Goal: Information Seeking & Learning: Learn about a topic

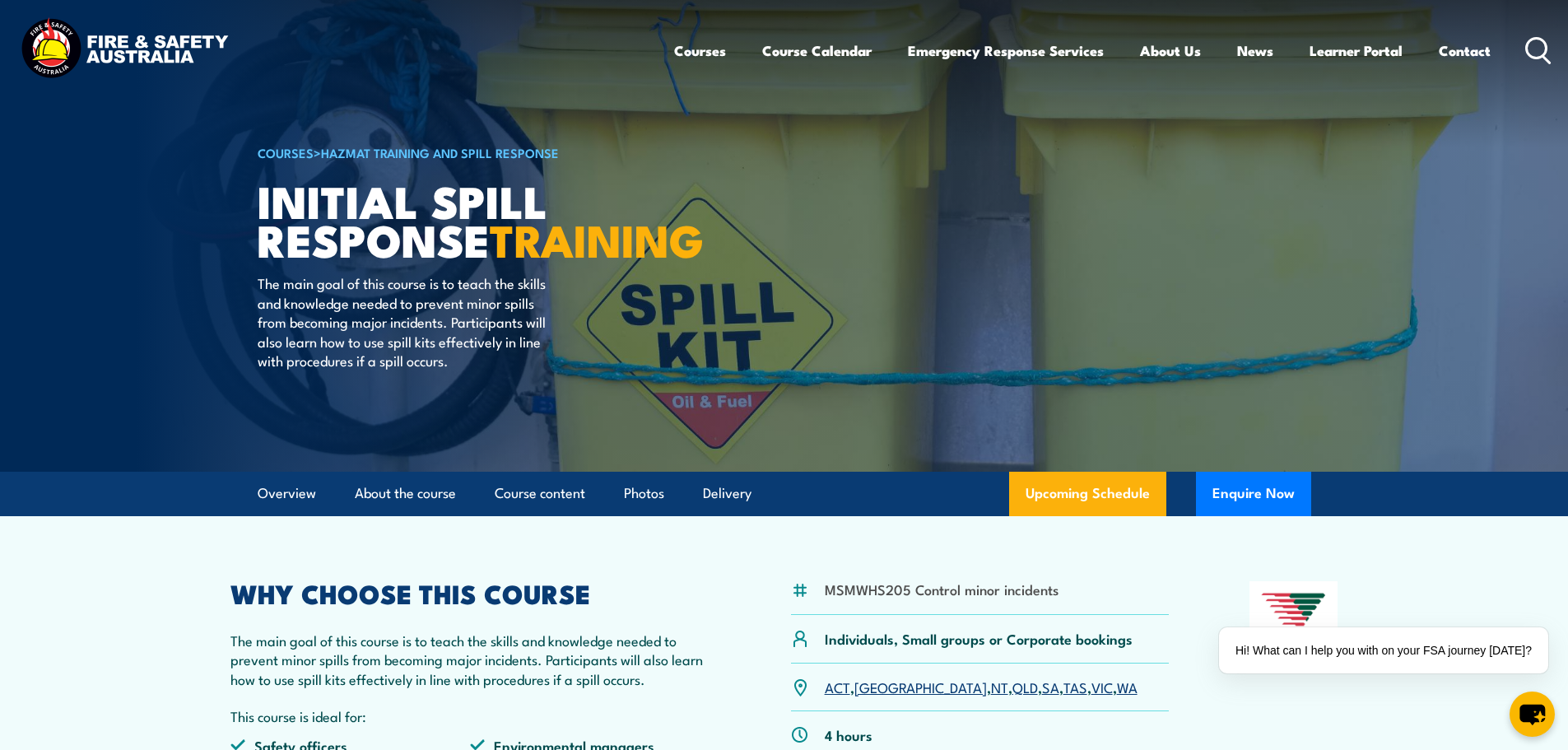
click at [1117, 692] on link "WA" at bounding box center [1127, 687] width 21 height 20
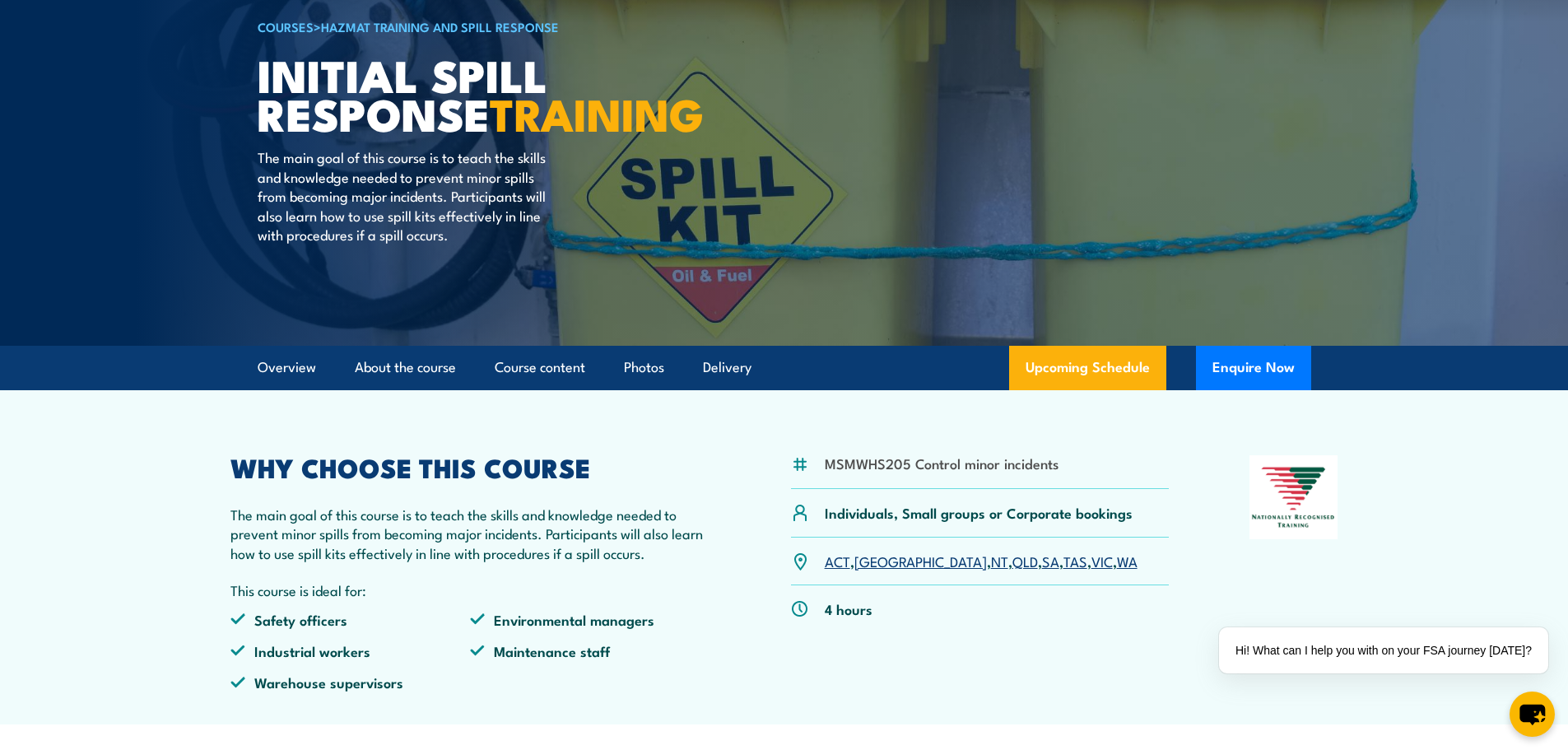
scroll to position [164, 0]
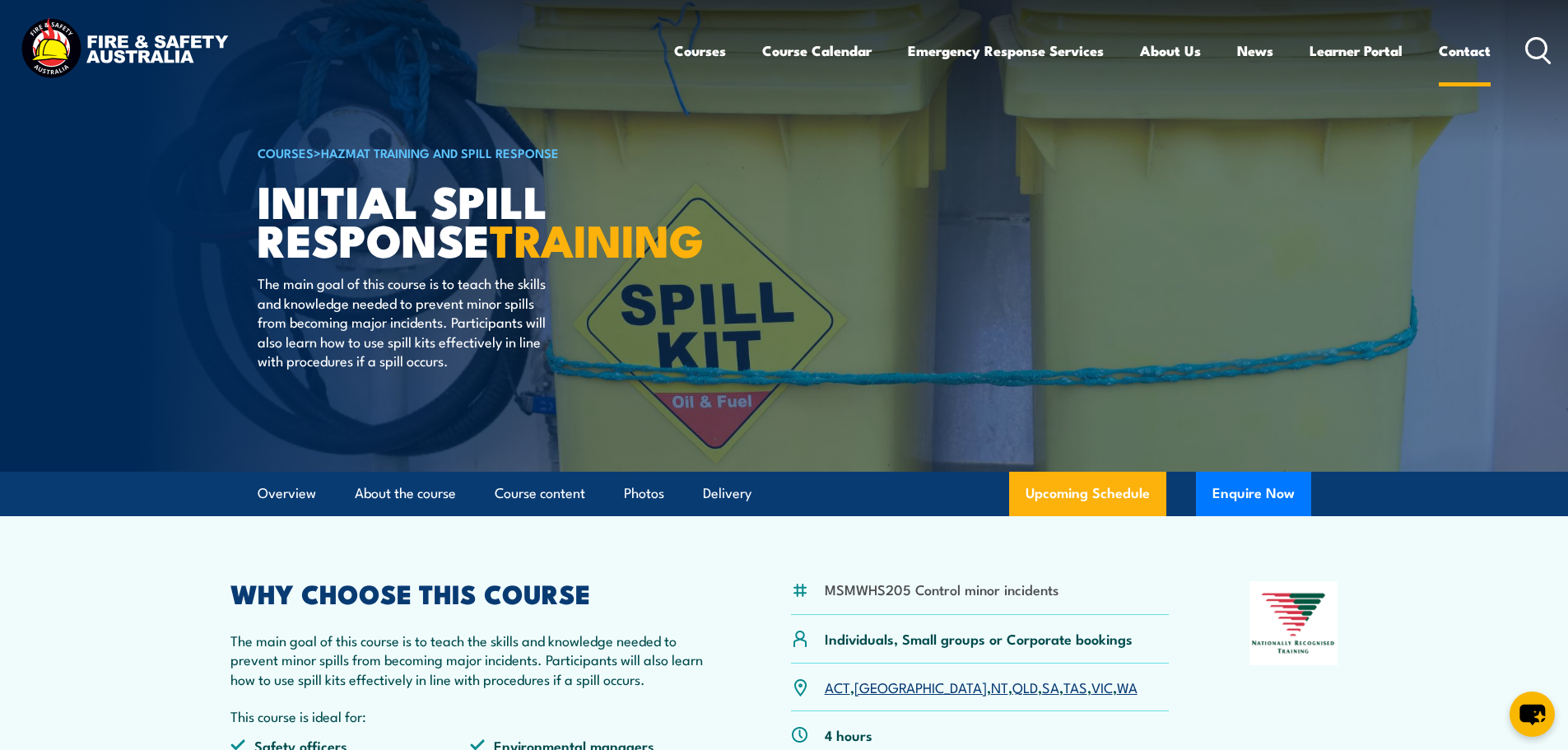
click at [1465, 50] on link "Contact" at bounding box center [1465, 51] width 52 height 43
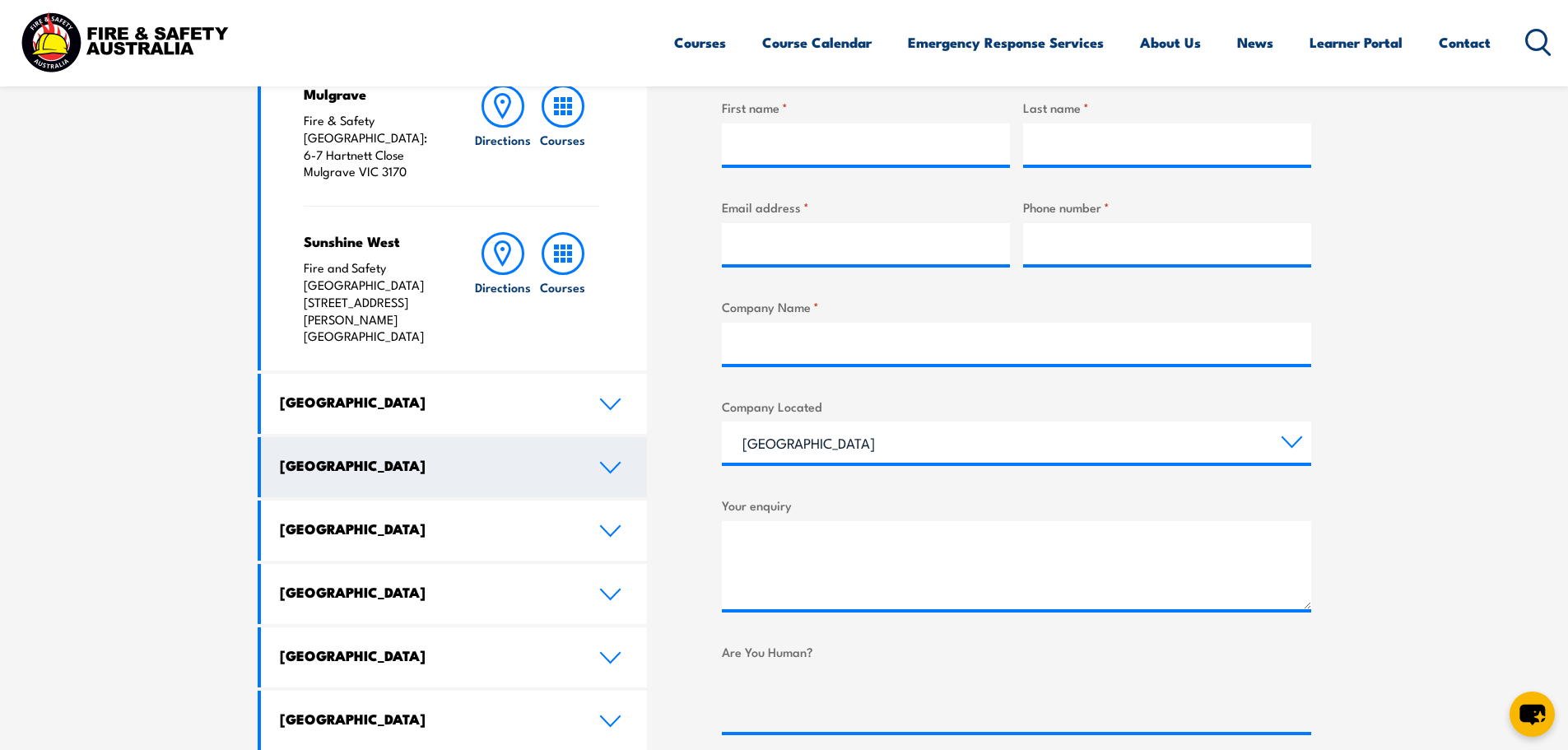
scroll to position [658, 0]
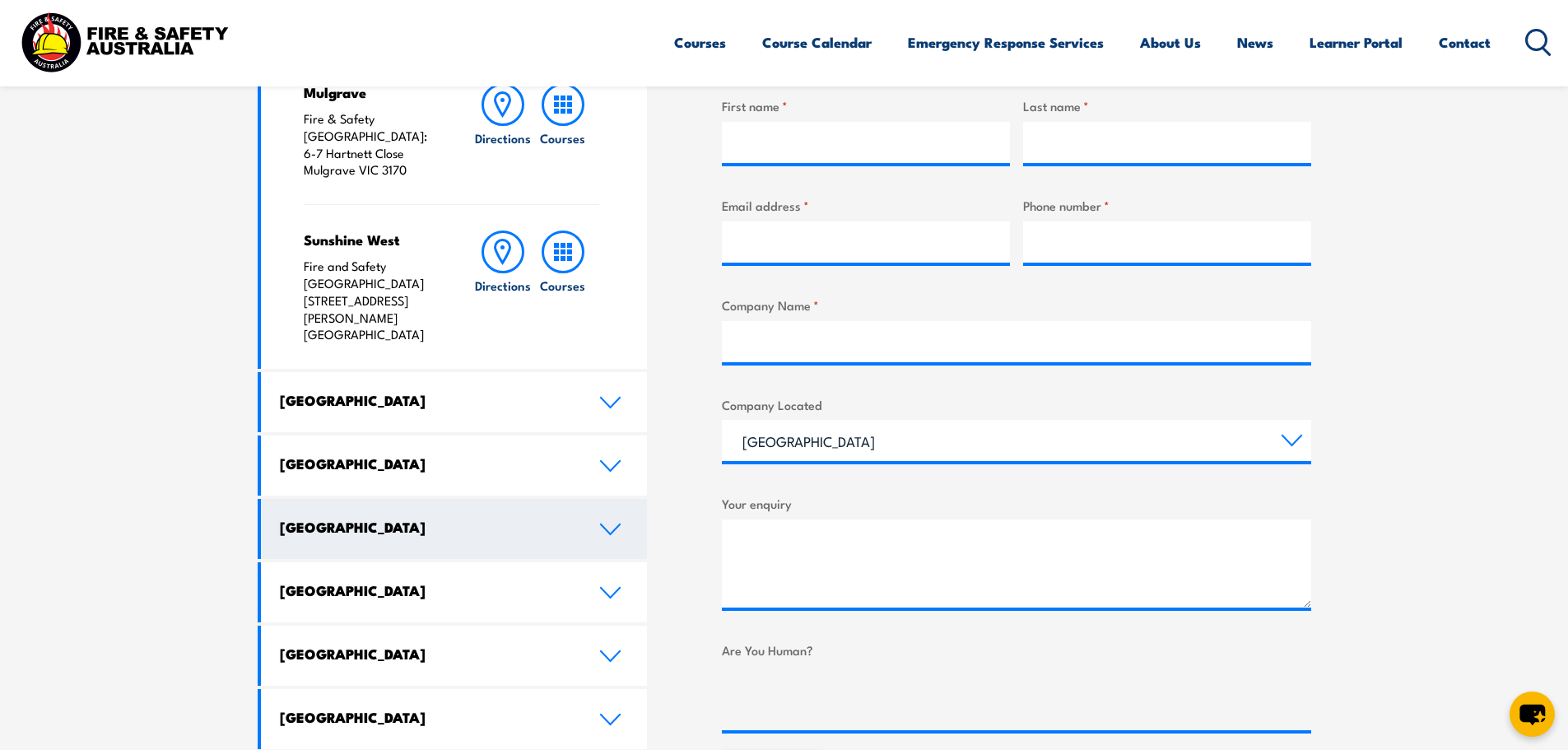
click at [378, 518] on h4 "Western Australia" at bounding box center [426, 527] width 295 height 18
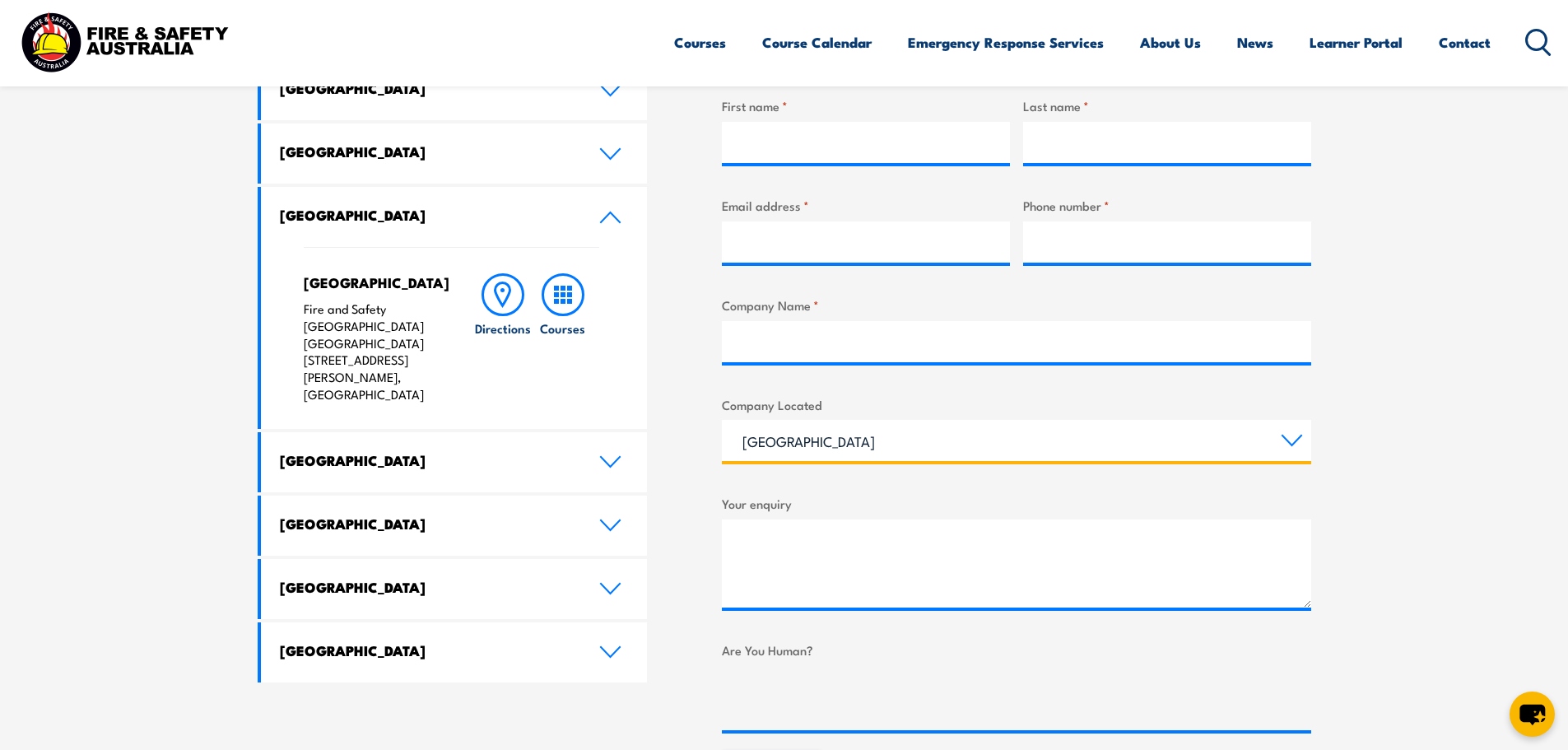
click at [803, 438] on select "Queensland New South Wales Australian Capital Territory Victoria South Australi…" at bounding box center [1016, 440] width 589 height 41
select select "Western Australia"
click at [722, 420] on select "Queensland New South Wales Australian Capital Territory Victoria South Australi…" at bounding box center [1016, 440] width 589 height 41
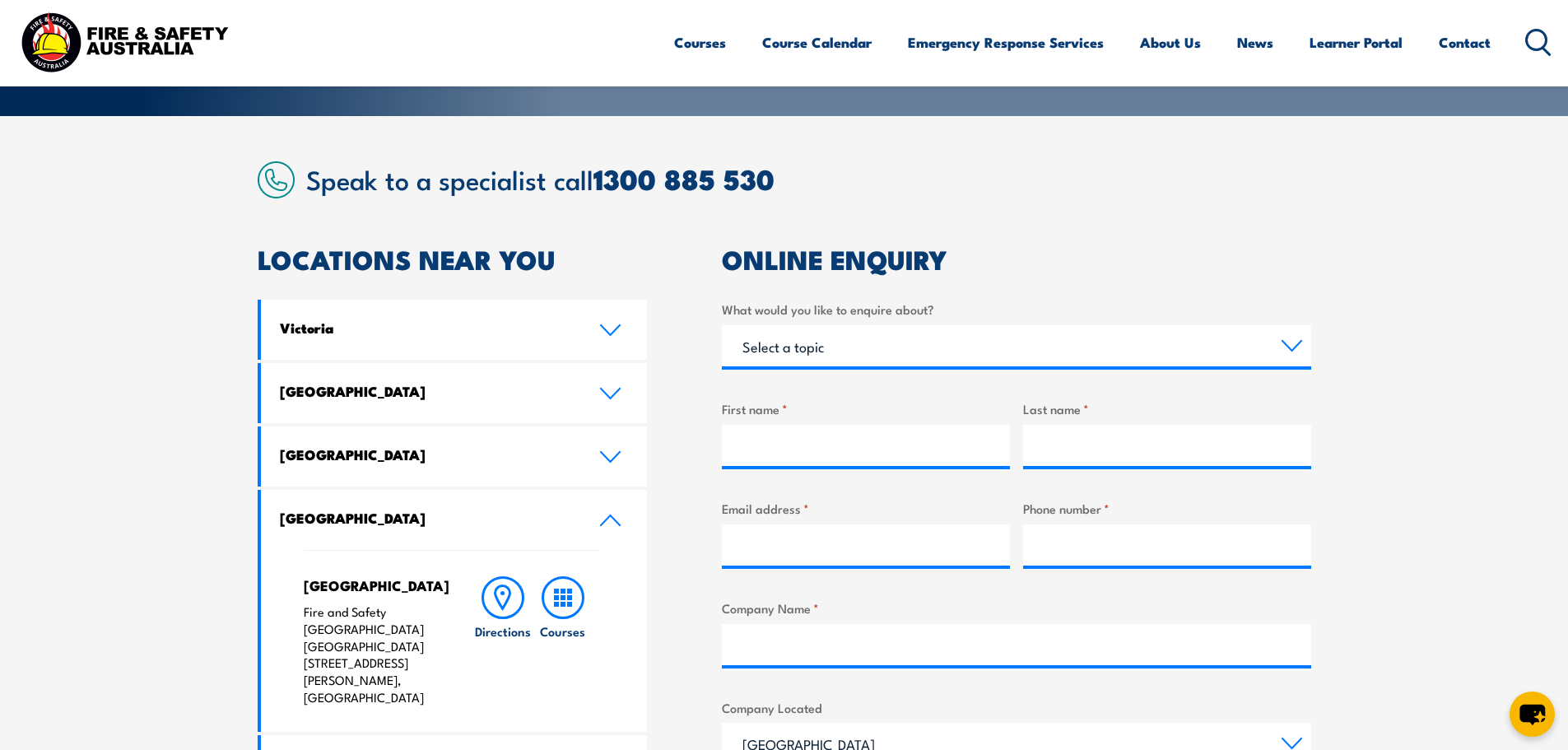
scroll to position [330, 0]
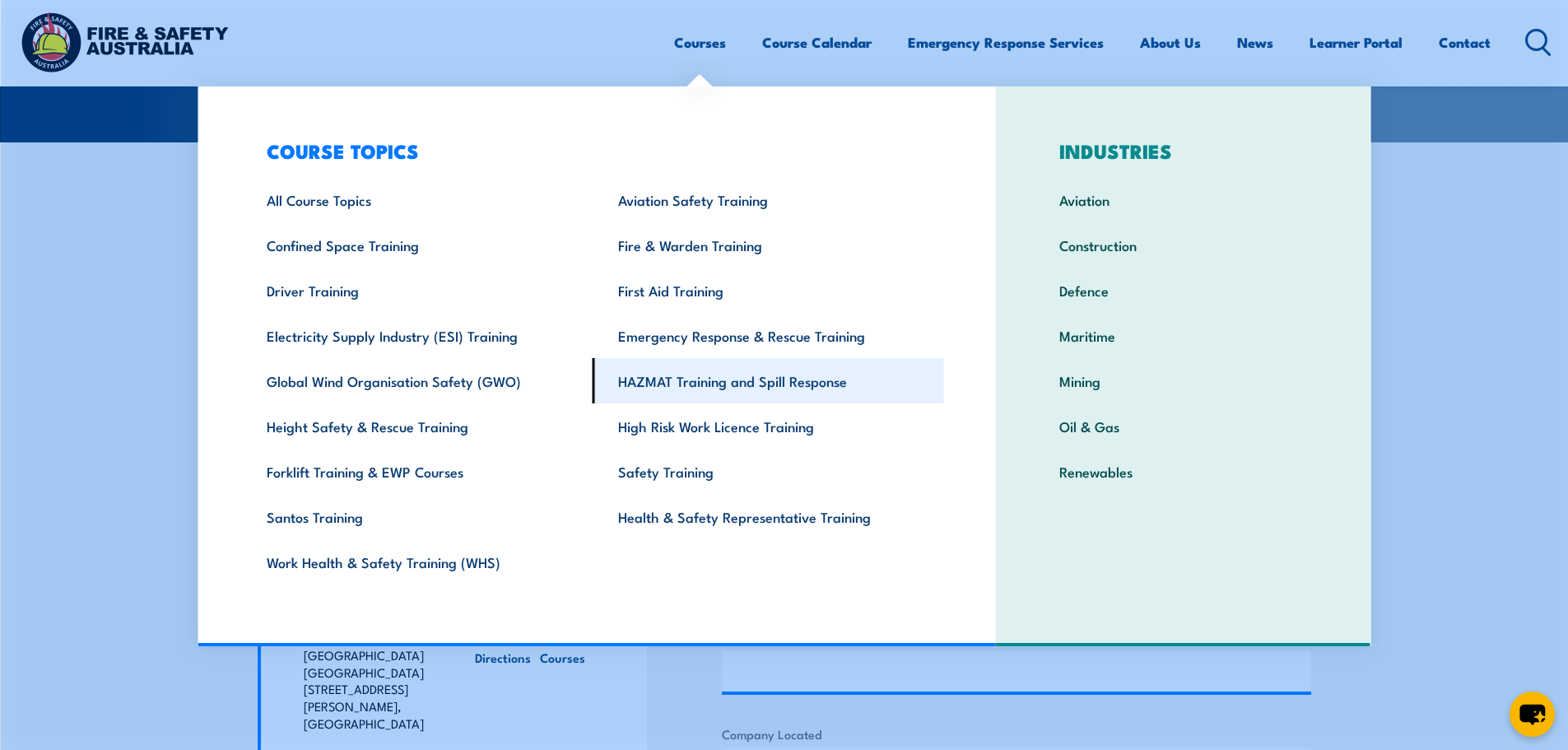
click at [652, 385] on link "HAZMAT Training and Spill Response" at bounding box center [768, 380] width 351 height 45
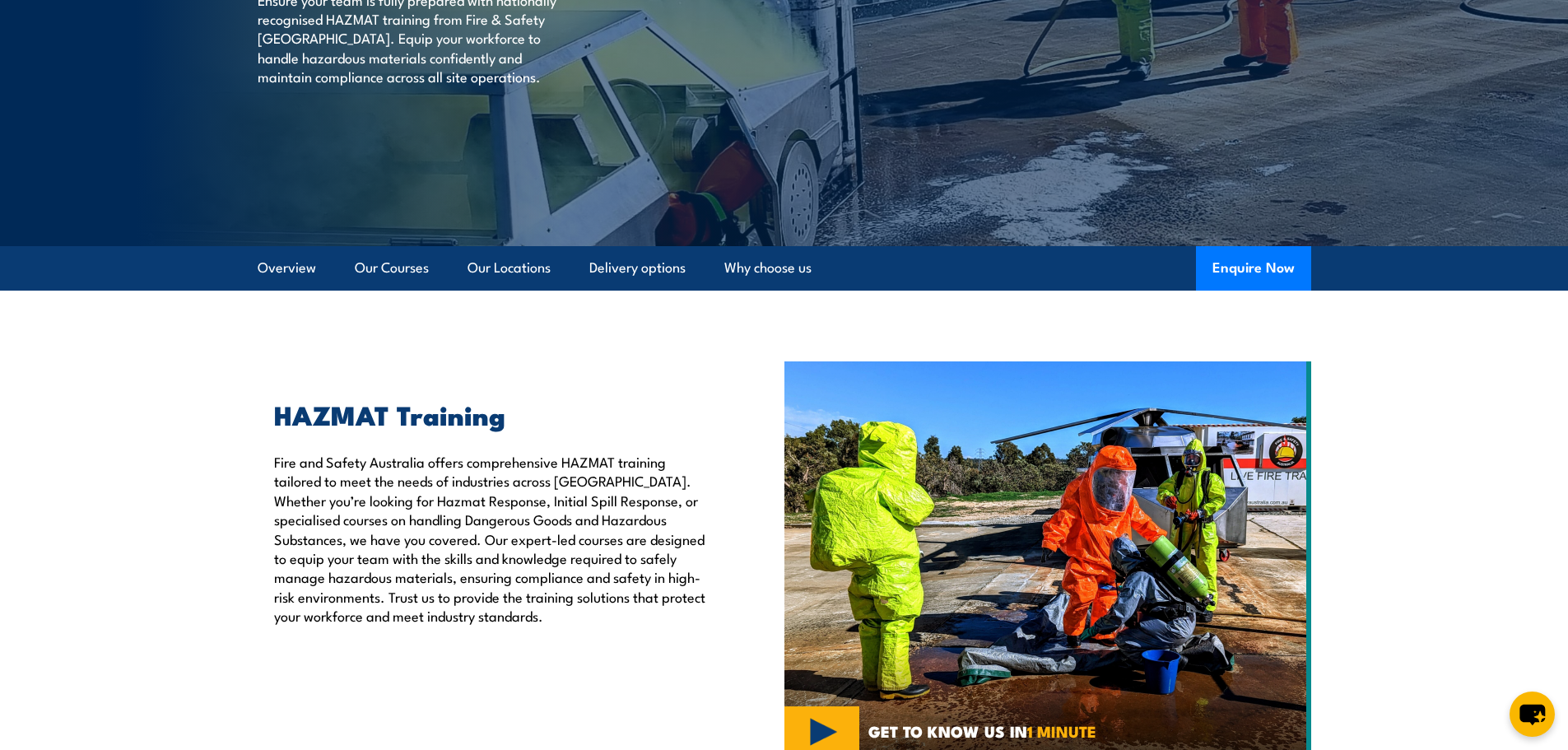
scroll to position [330, 0]
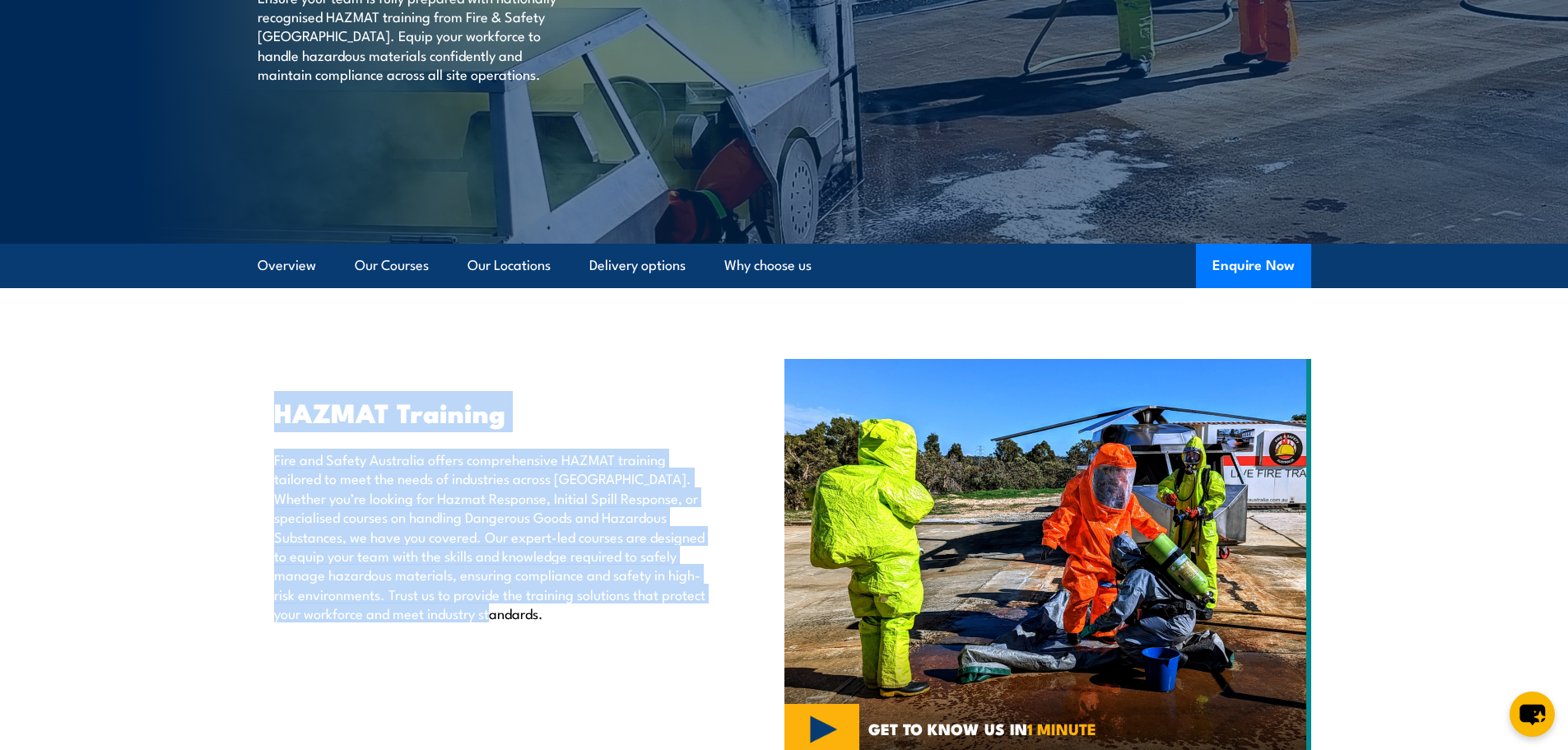
drag, startPoint x: 275, startPoint y: 411, endPoint x: 665, endPoint y: 605, distance: 435.6
click at [665, 605] on div "HAZMAT Training Fire and Safety Australia offers comprehensive HAZMAT training …" at bounding box center [483, 511] width 451 height 223
click at [550, 675] on div "HAZMAT Training Fire and Safety [GEOGRAPHIC_DATA] offers comprehensive HAZMAT t…" at bounding box center [521, 557] width 527 height 397
click at [278, 415] on h2 "HAZMAT Training" at bounding box center [492, 411] width 435 height 23
drag, startPoint x: 278, startPoint y: 410, endPoint x: 661, endPoint y: 620, distance: 436.8
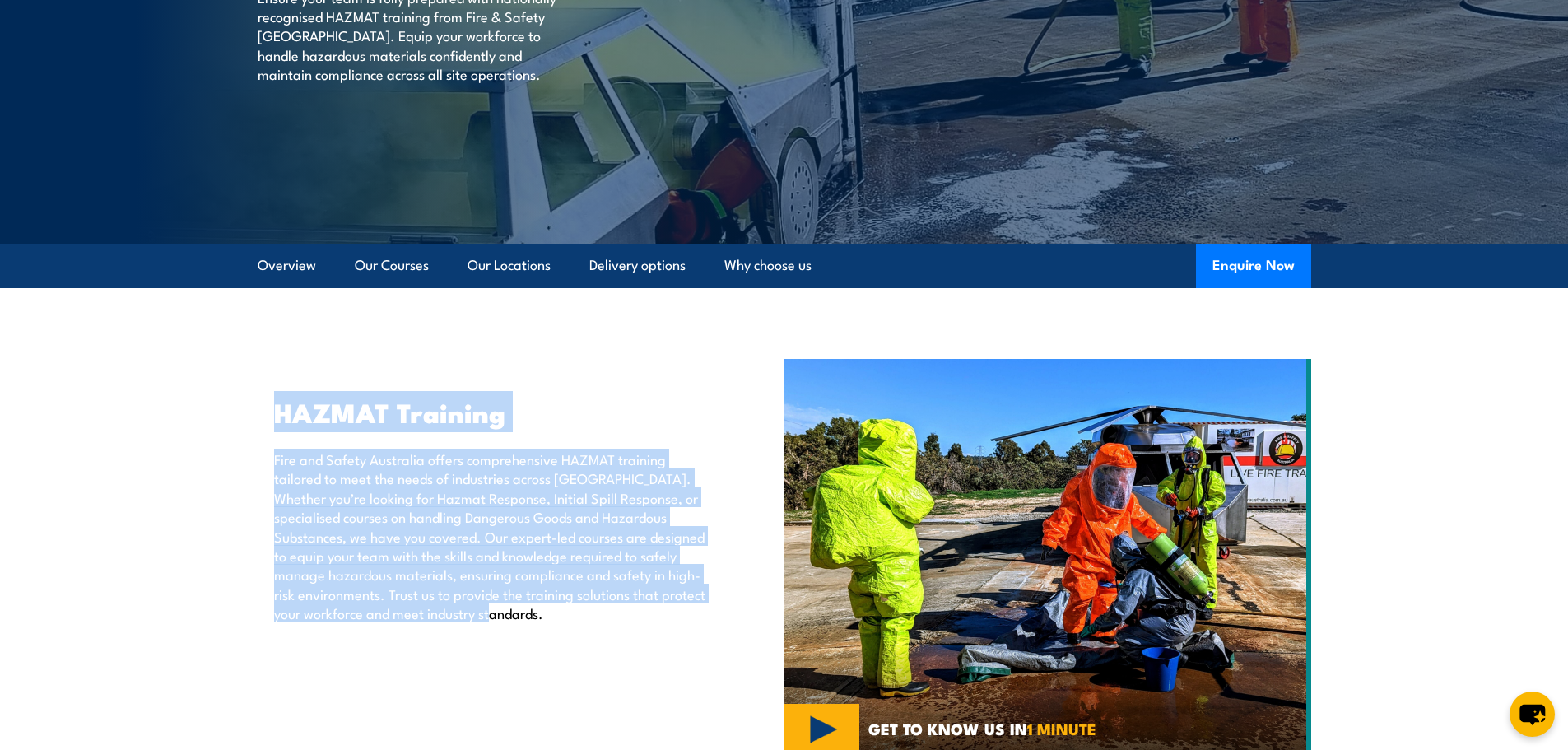
click at [661, 620] on div "HAZMAT Training Fire and Safety [GEOGRAPHIC_DATA] offers comprehensive HAZMAT t…" at bounding box center [483, 511] width 451 height 223
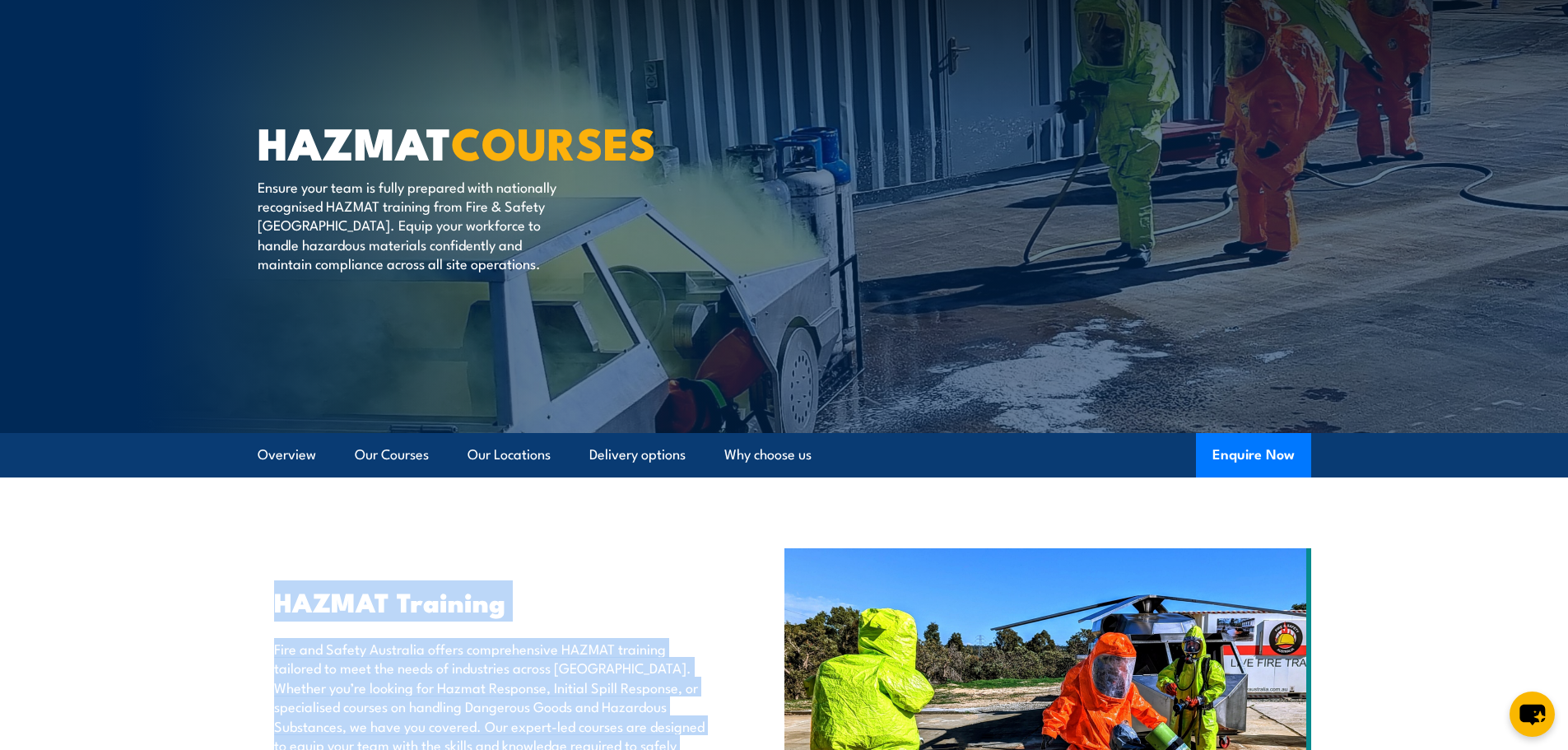
scroll to position [0, 0]
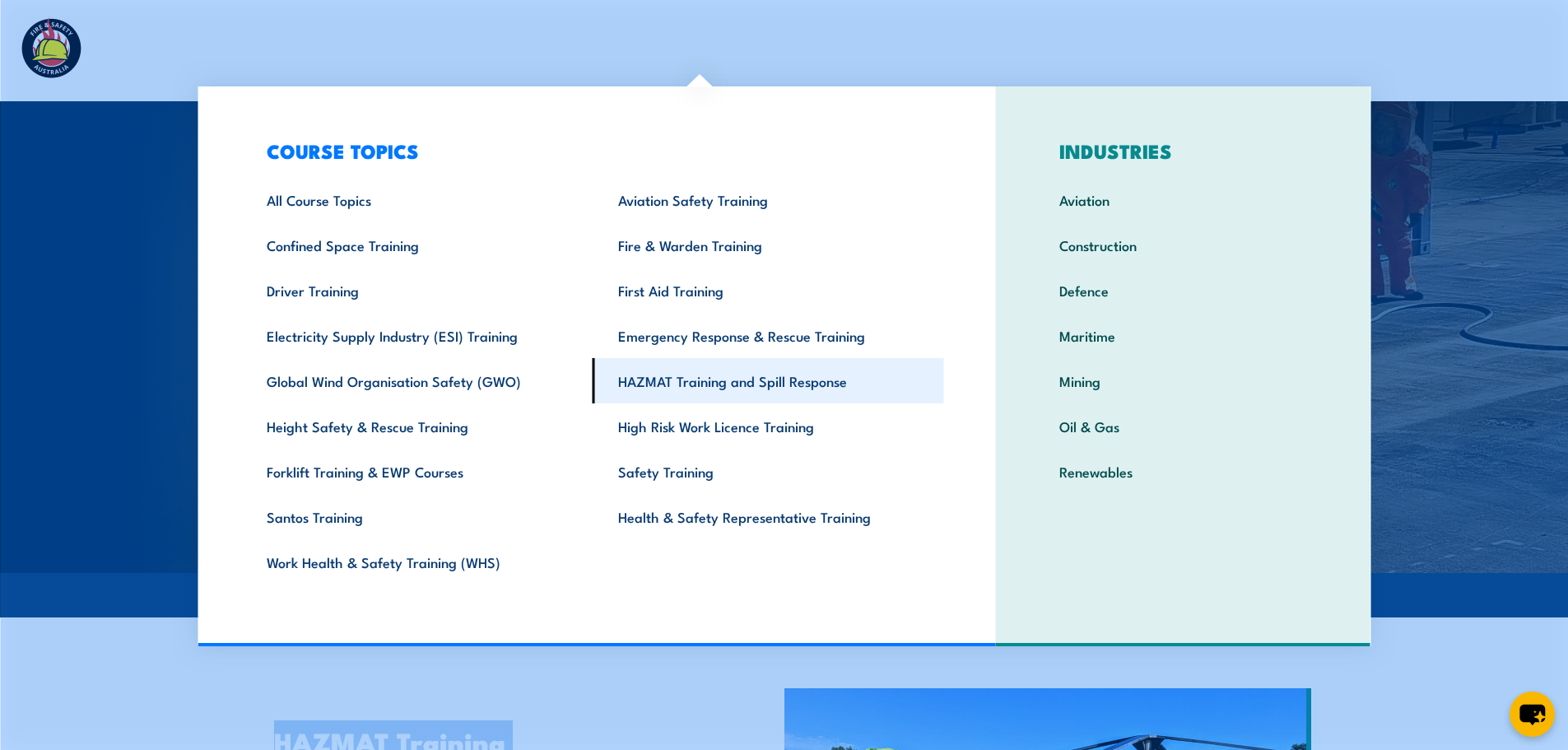
click at [682, 380] on link "HAZMAT Training and Spill Response" at bounding box center [768, 380] width 351 height 45
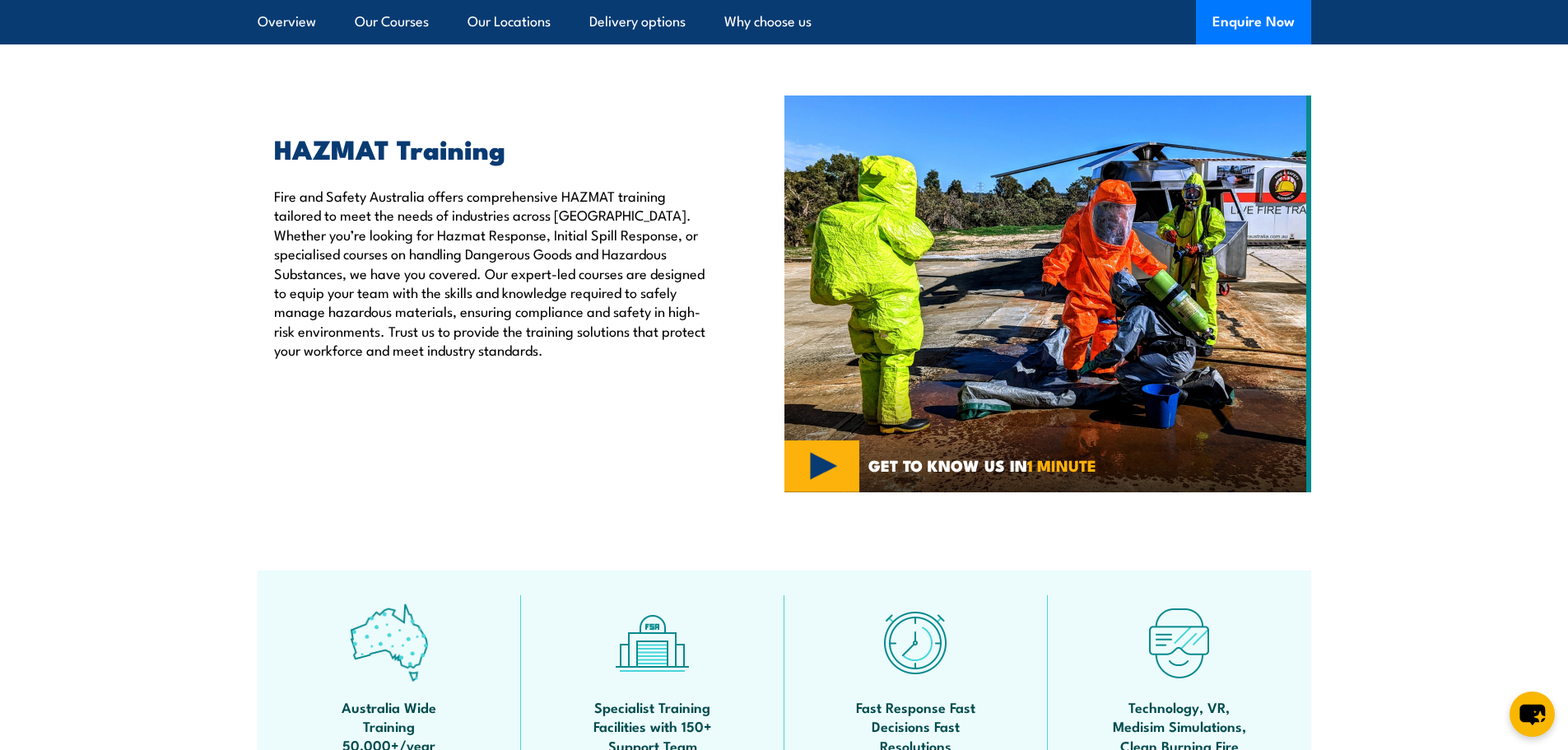
scroll to position [494, 0]
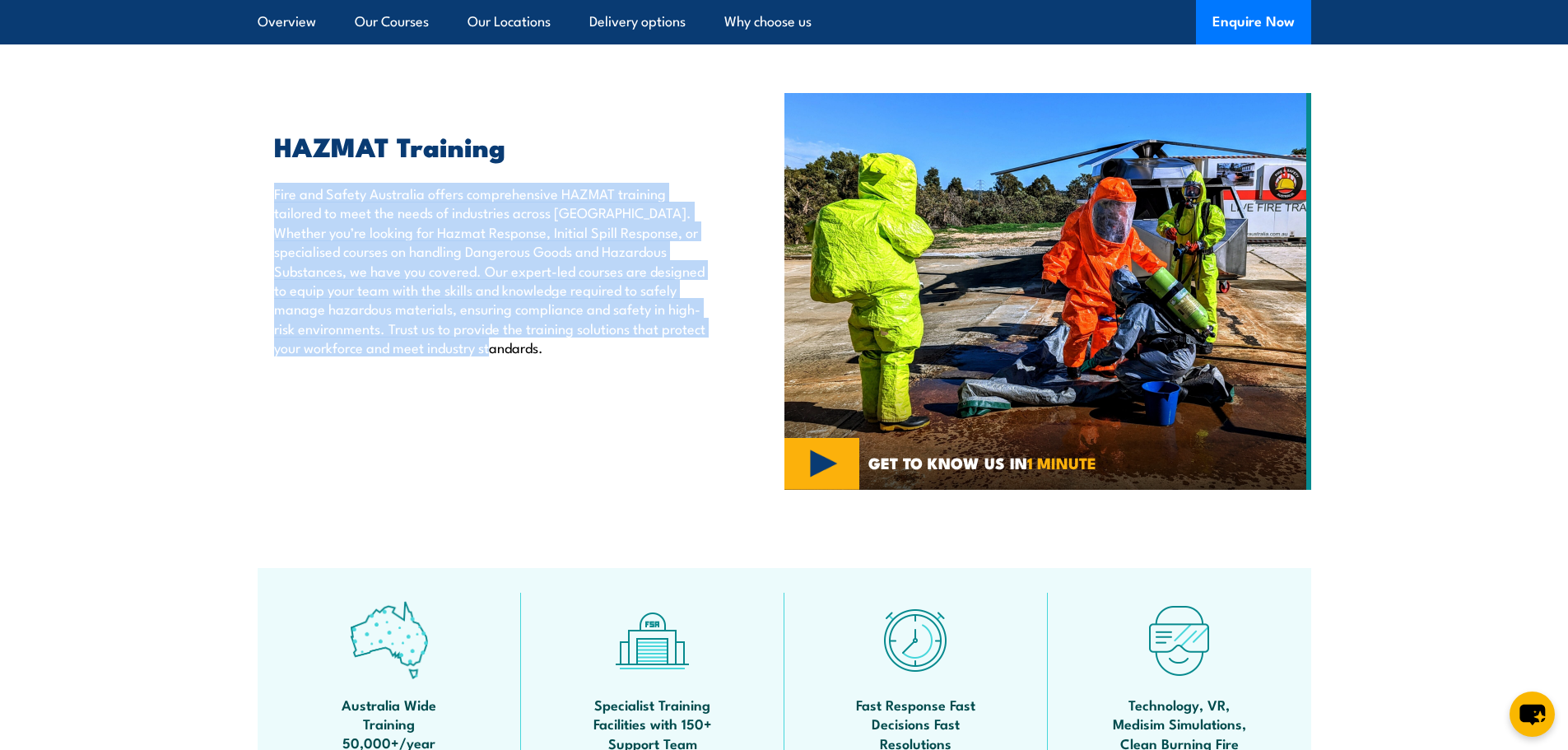
drag, startPoint x: 276, startPoint y: 194, endPoint x: 632, endPoint y: 366, distance: 395.4
click at [632, 366] on div "HAZMAT Training Fire and Safety [GEOGRAPHIC_DATA] offers comprehensive HAZMAT t…" at bounding box center [521, 291] width 527 height 397
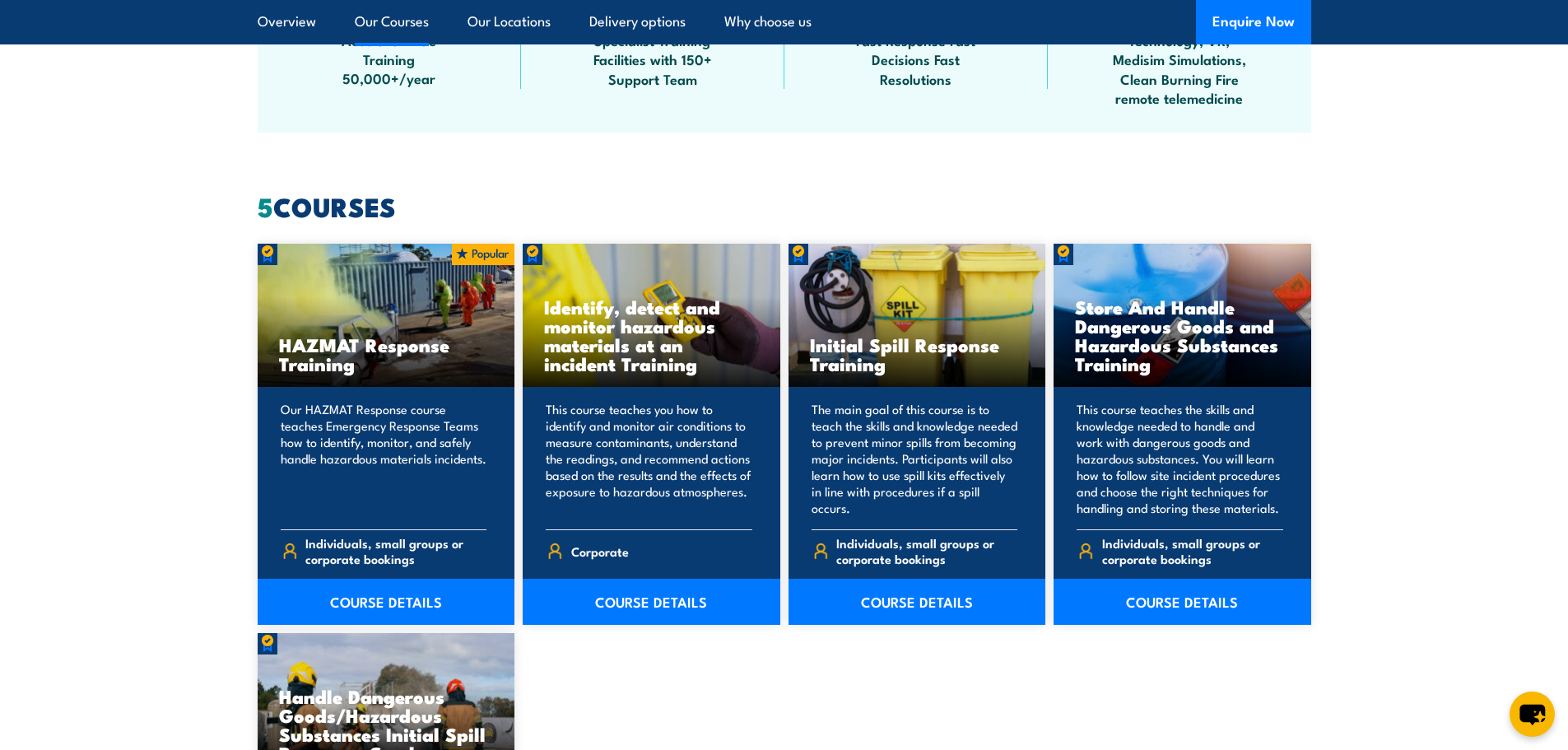
scroll to position [1152, 0]
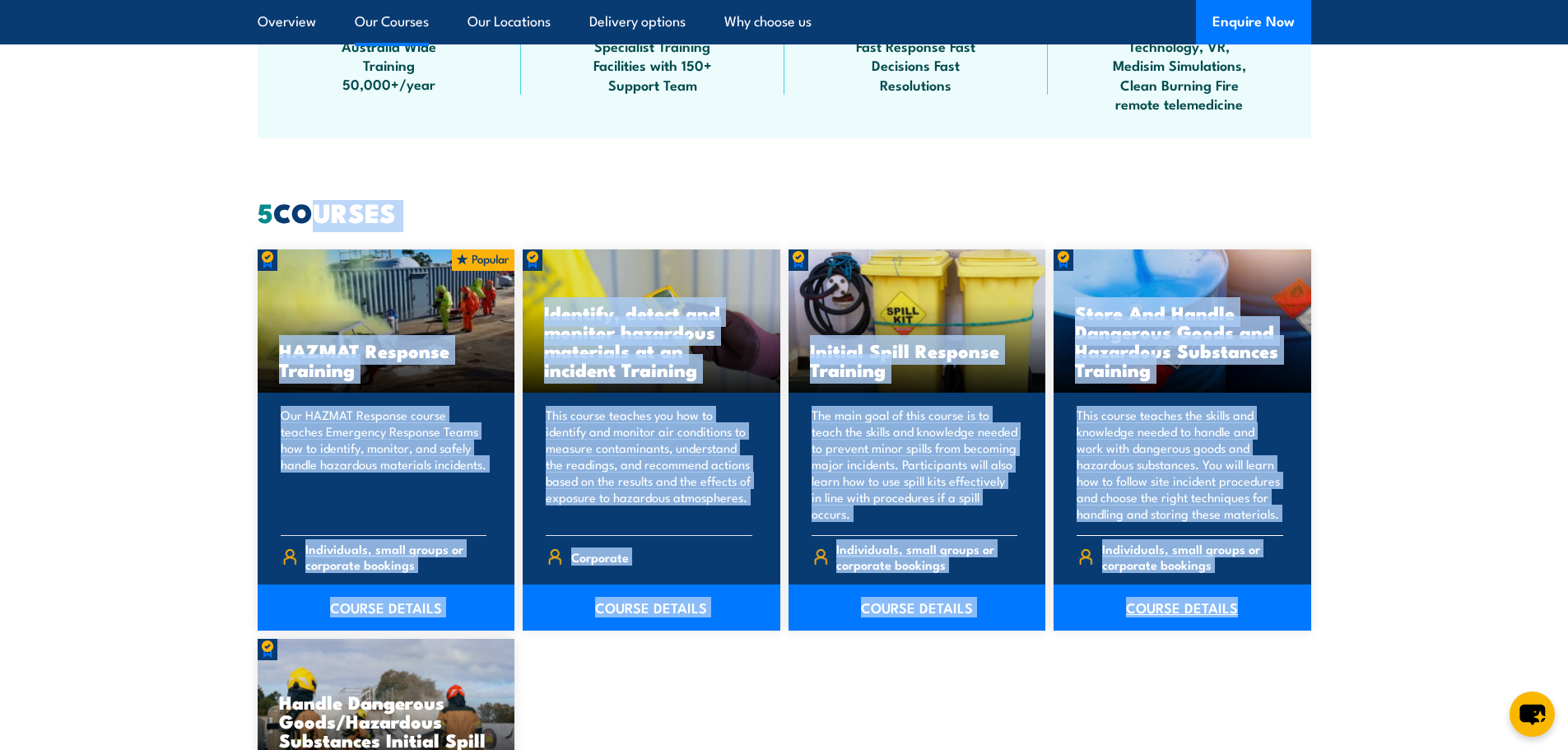
drag, startPoint x: 290, startPoint y: 209, endPoint x: 1250, endPoint y: 618, distance: 1043.5
click at [1250, 618] on div "5 COURSES HAZMAT Response Training COURSE DETAILS Corporate" at bounding box center [784, 602] width 1054 height 803
drag, startPoint x: 279, startPoint y: 210, endPoint x: 1308, endPoint y: 626, distance: 1109.9
click at [1308, 626] on div "5 COURSES HAZMAT Response Training COURSE DETAILS Corporate" at bounding box center [784, 602] width 1054 height 803
click at [628, 661] on div "HAZMAT Response Training Our HAZMAT Response course teaches Emergency Response …" at bounding box center [784, 627] width 1054 height 754
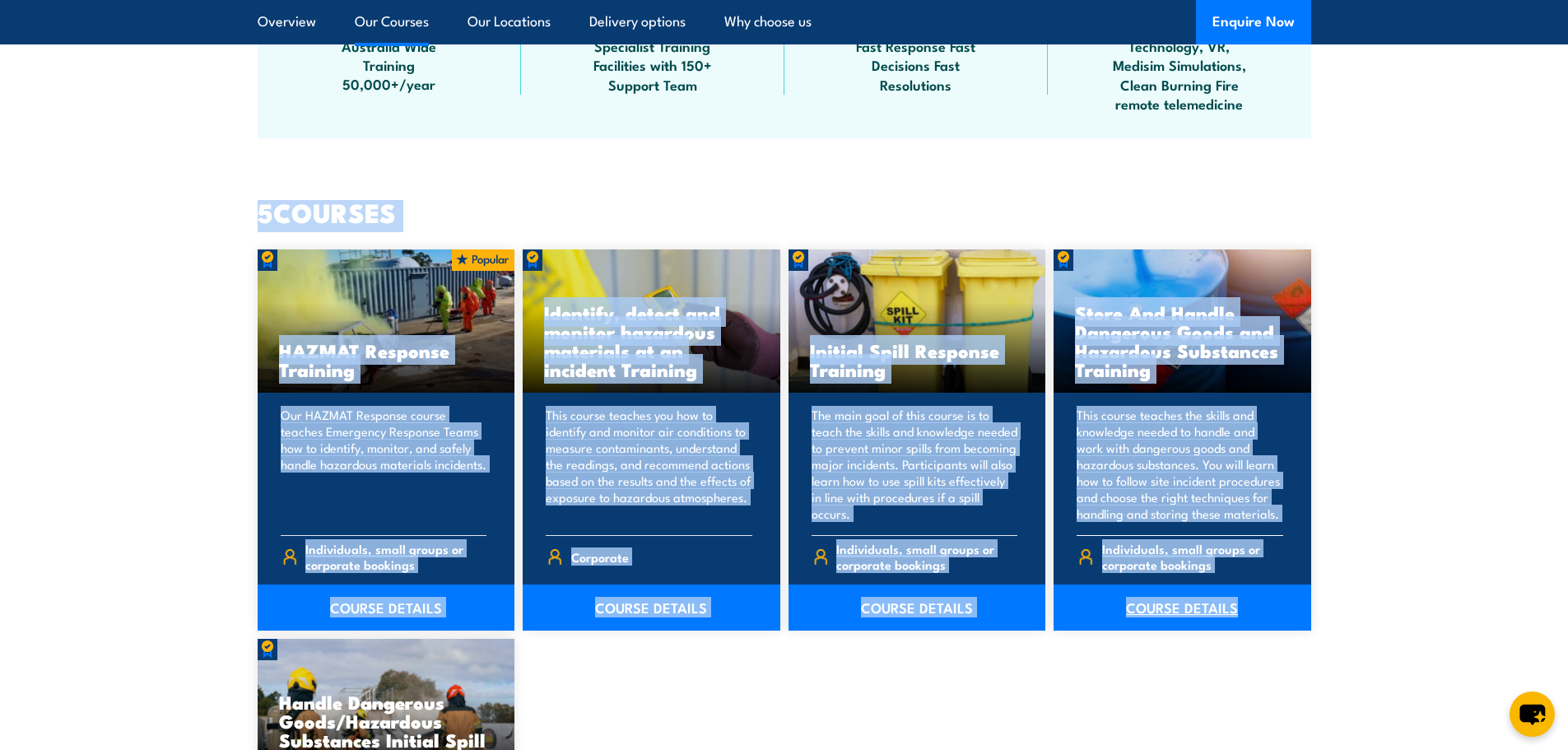
drag, startPoint x: 260, startPoint y: 214, endPoint x: 1239, endPoint y: 628, distance: 1062.9
click at [1239, 628] on div "5 COURSES HAZMAT Response Training COURSE DETAILS Corporate" at bounding box center [784, 602] width 1054 height 803
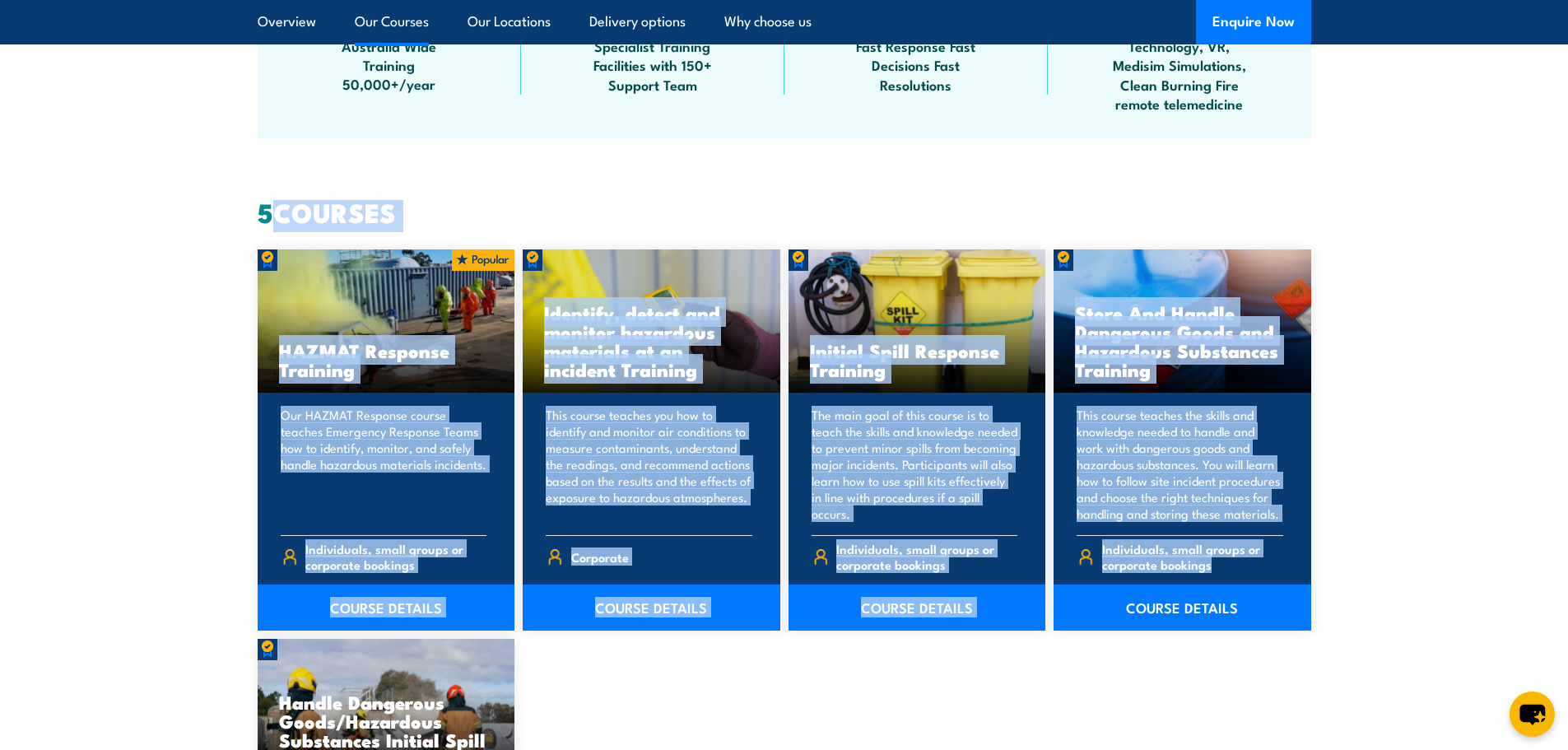
drag, startPoint x: 265, startPoint y: 211, endPoint x: 1341, endPoint y: 607, distance: 1146.6
click at [1341, 607] on section "5 COURSES HAZMAT Response Training COURSE DETAILS Corporate 5" at bounding box center [784, 641] width 1568 height 882
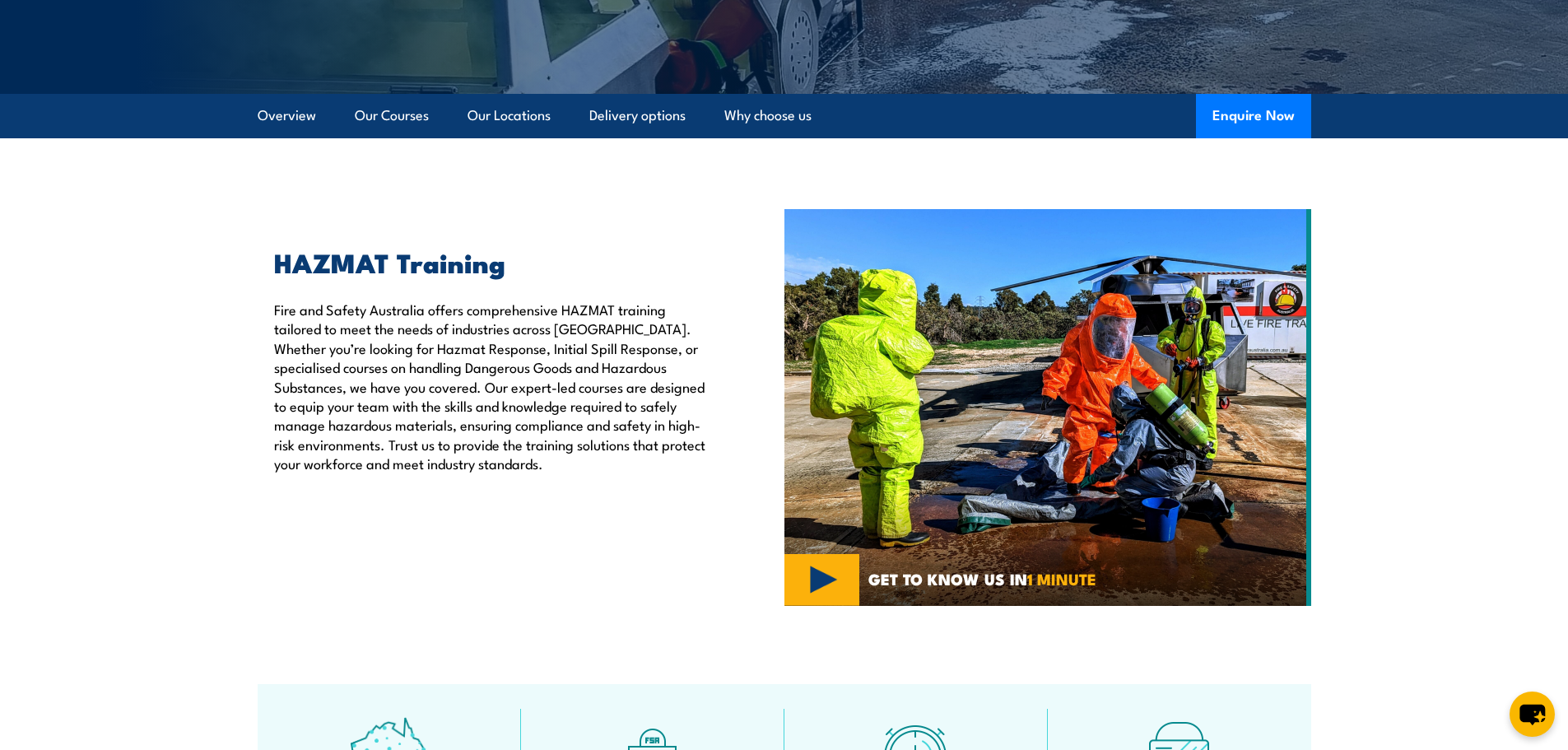
scroll to position [411, 0]
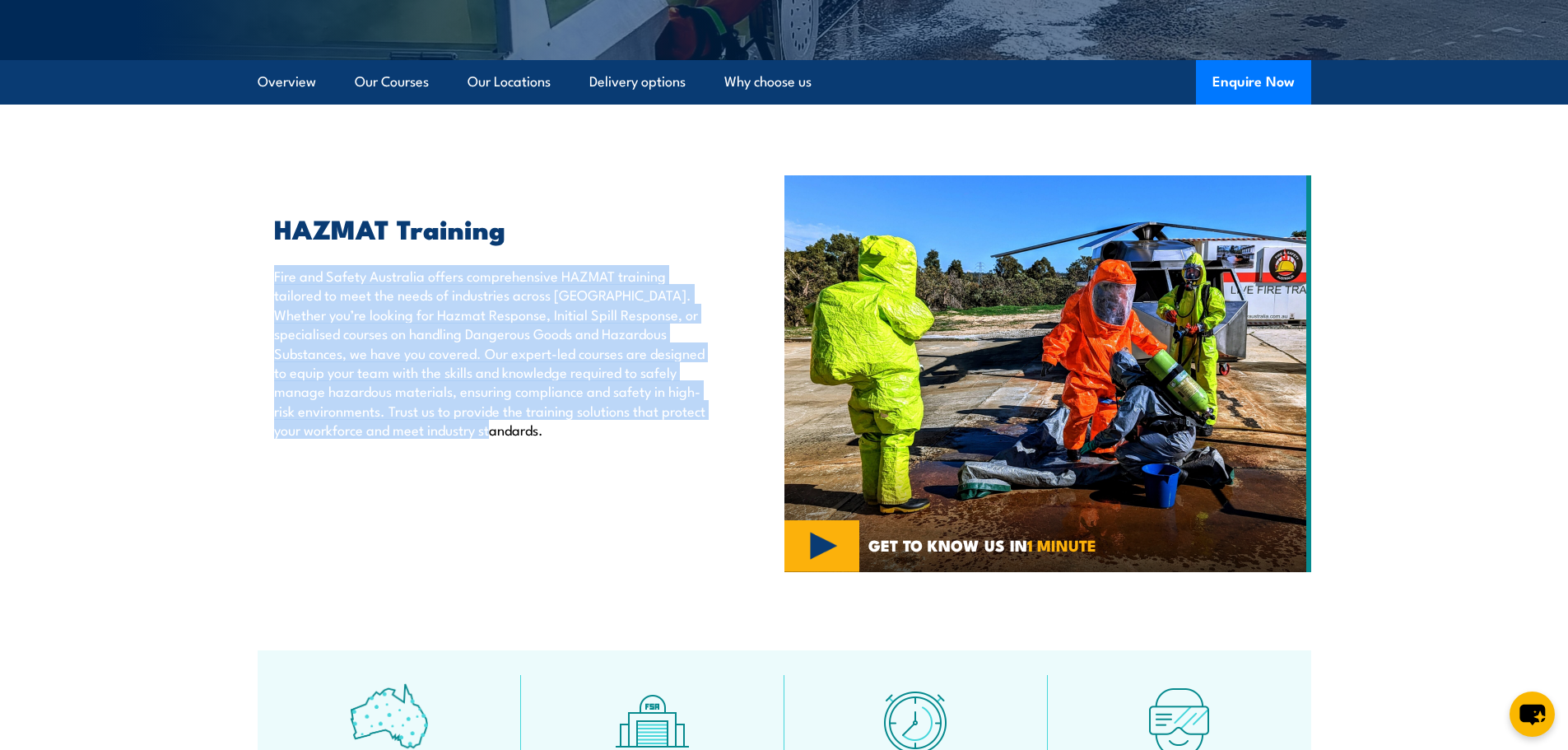
drag, startPoint x: 601, startPoint y: 433, endPoint x: 273, endPoint y: 276, distance: 363.6
click at [273, 276] on div "HAZMAT Training Fire and Safety [GEOGRAPHIC_DATA] offers comprehensive HAZMAT t…" at bounding box center [483, 327] width 451 height 223
click at [370, 499] on div "HAZMAT Training Fire and Safety [GEOGRAPHIC_DATA] offers comprehensive HAZMAT t…" at bounding box center [521, 374] width 527 height 397
drag, startPoint x: 272, startPoint y: 275, endPoint x: 614, endPoint y: 435, distance: 377.6
click at [614, 435] on div "HAZMAT Training Fire and Safety [GEOGRAPHIC_DATA] offers comprehensive HAZMAT t…" at bounding box center [483, 327] width 451 height 223
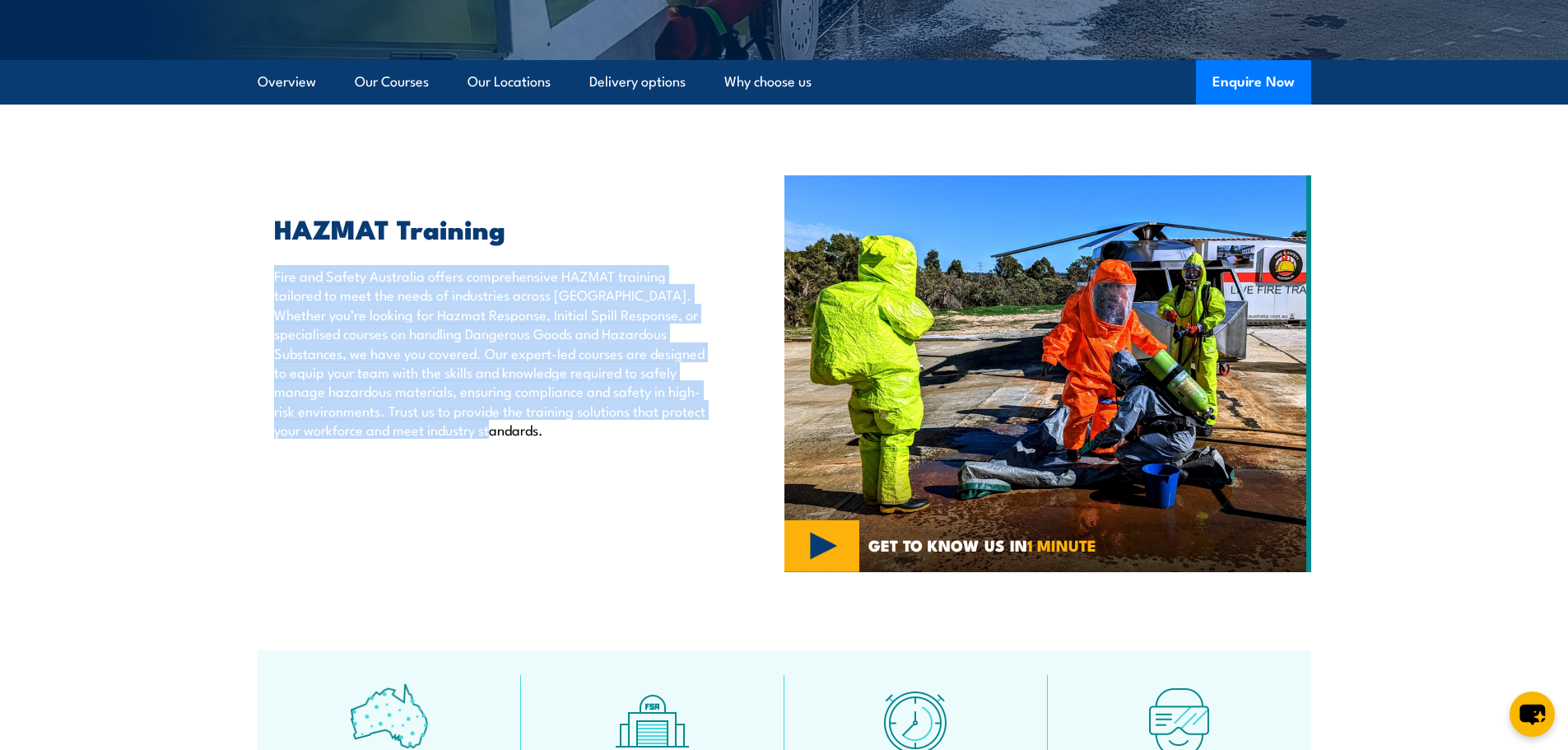
click at [593, 445] on div "HAZMAT Training Fire and Safety [GEOGRAPHIC_DATA] offers comprehensive HAZMAT t…" at bounding box center [521, 374] width 527 height 397
drag, startPoint x: 597, startPoint y: 432, endPoint x: 274, endPoint y: 276, distance: 358.7
click at [275, 276] on p "Fire and Safety Australia offers comprehensive HAZMAT training tailored to meet…" at bounding box center [492, 353] width 435 height 174
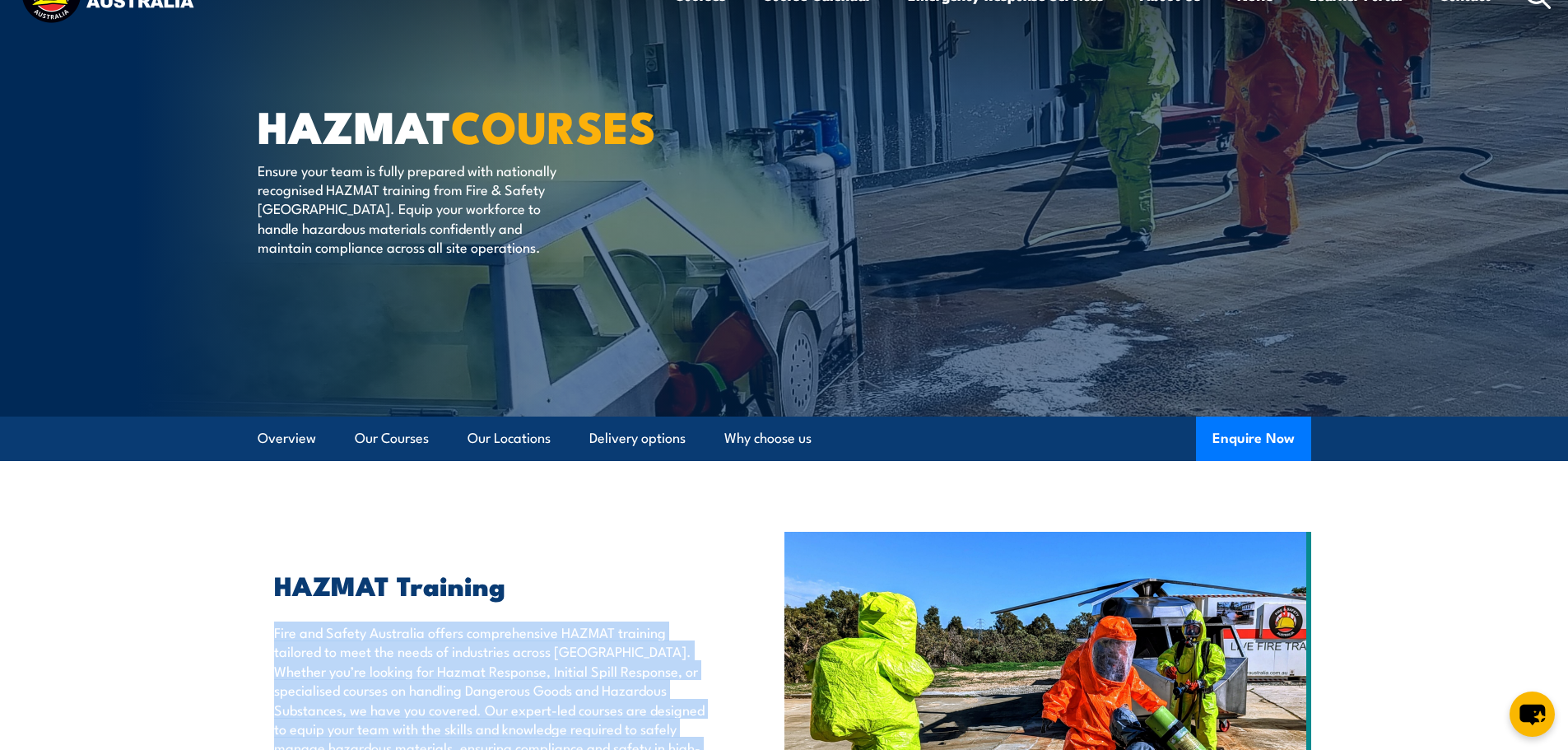
scroll to position [0, 0]
